Goal: Find specific page/section: Find specific page/section

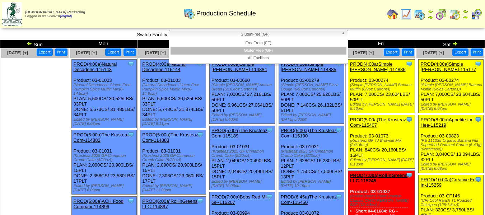
click at [311, 34] on span "GlutenFree (GF)" at bounding box center [255, 34] width 167 height 9
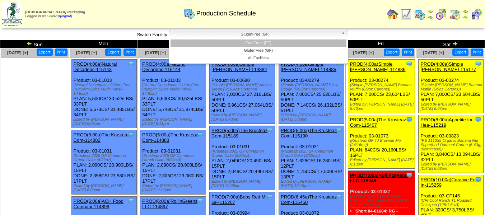
click at [293, 46] on li "FreeFrom (FF)" at bounding box center [259, 44] width 176 height 8
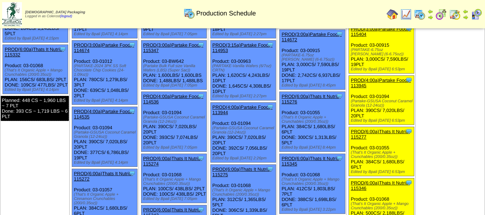
scroll to position [108, 0]
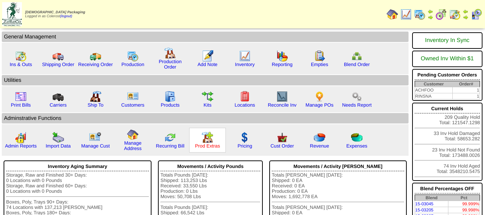
click at [211, 144] on link "Prod Extras" at bounding box center [207, 145] width 25 height 5
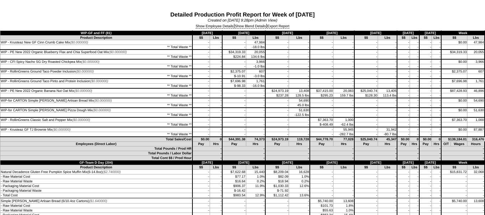
click at [197, 142] on td "Pay" at bounding box center [202, 144] width 18 height 5
click at [214, 28] on link "Show Employee Details" at bounding box center [215, 26] width 38 height 4
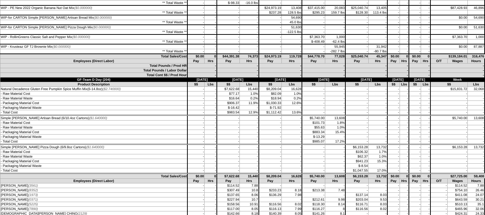
scroll to position [108, 0]
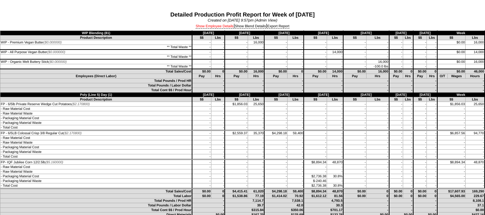
click at [217, 24] on link "Show Employee Details" at bounding box center [215, 26] width 38 height 4
